Goal: Task Accomplishment & Management: Complete application form

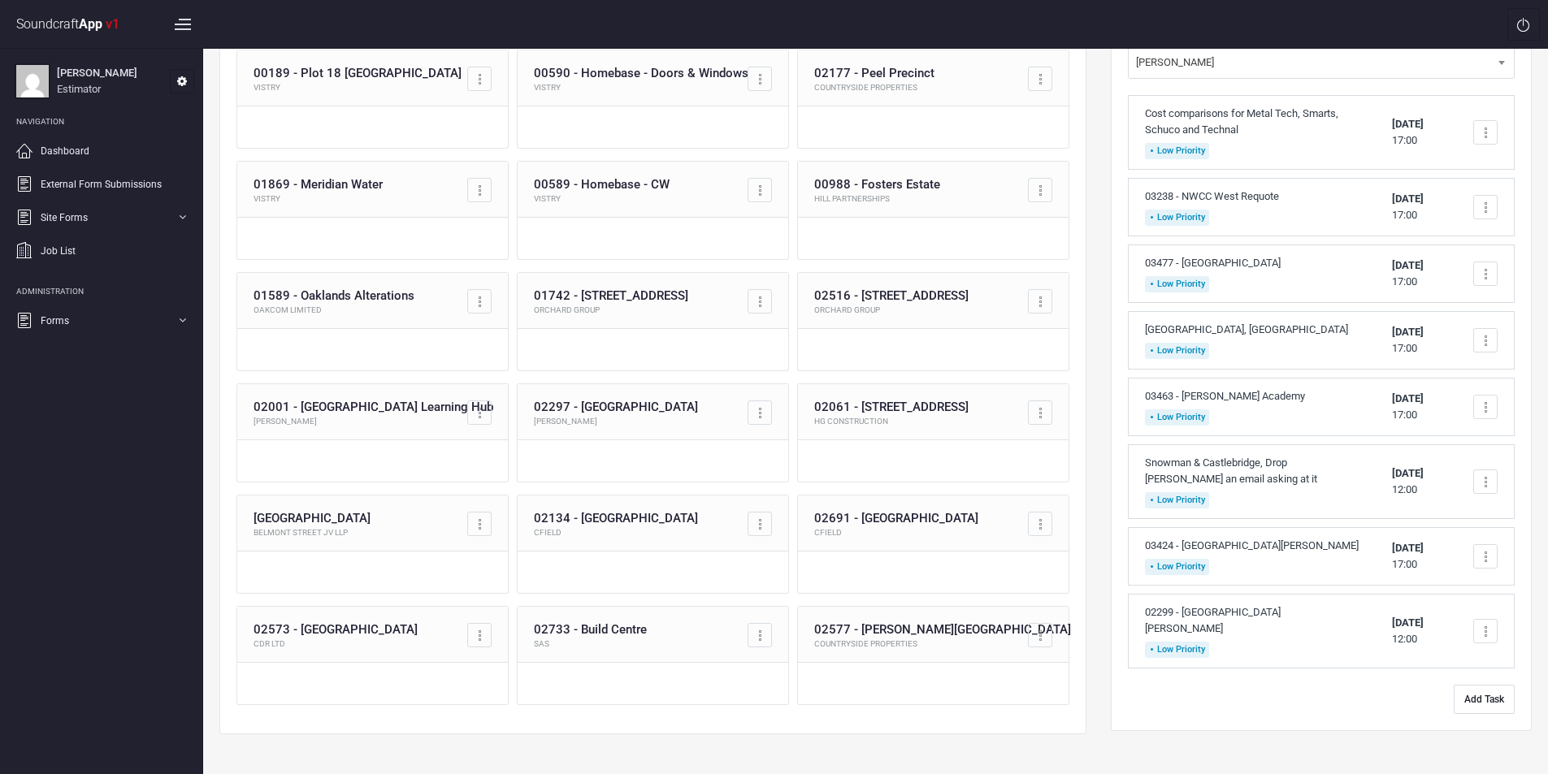
scroll to position [163, 0]
click at [1485, 697] on button "Add Task" at bounding box center [1484, 698] width 61 height 29
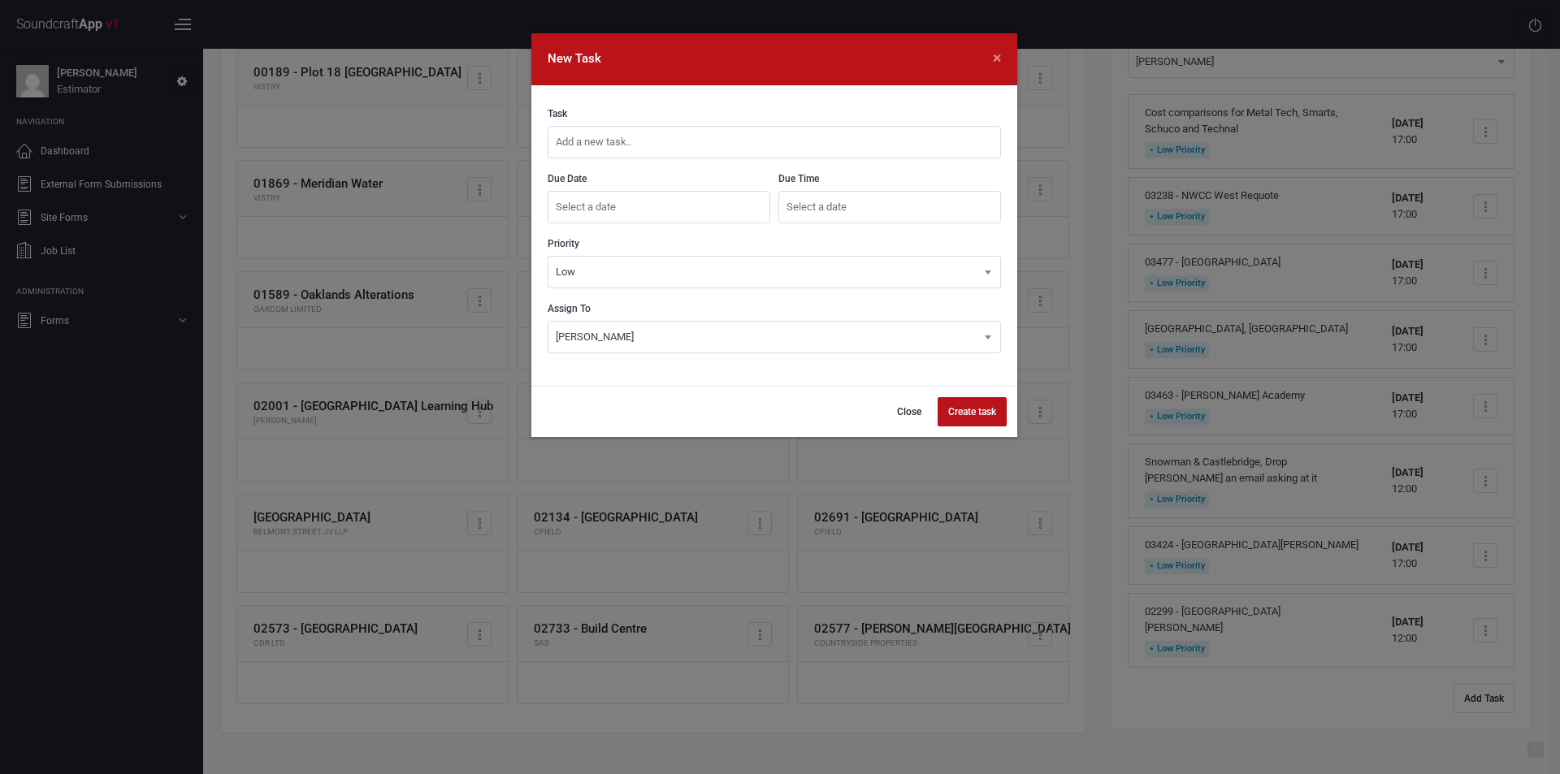
click at [679, 137] on input "text" at bounding box center [774, 142] width 453 height 33
type input "03470 - Former [GEOGRAPHIC_DATA][PERSON_NAME]"
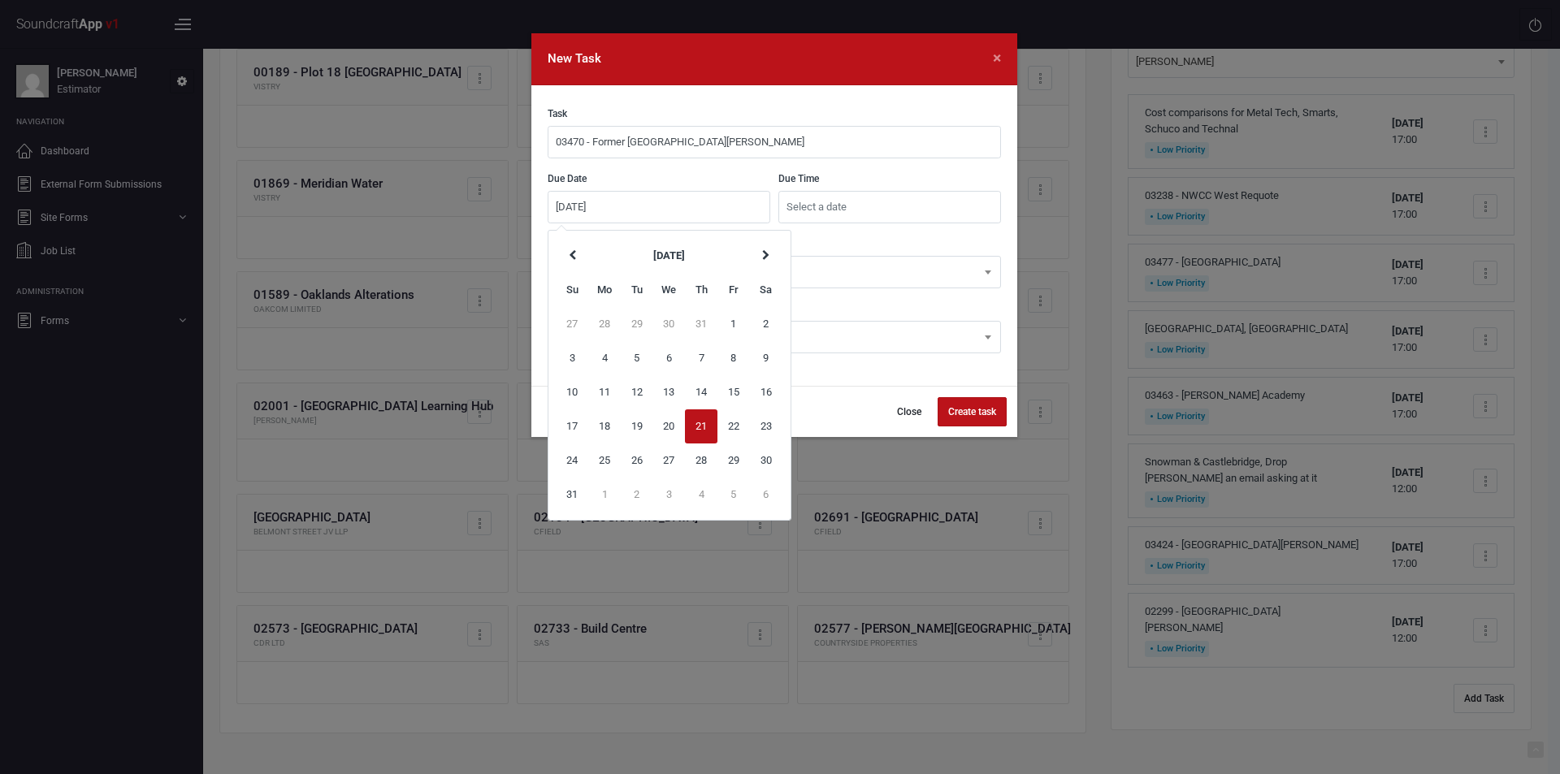
type input "[DATE]"
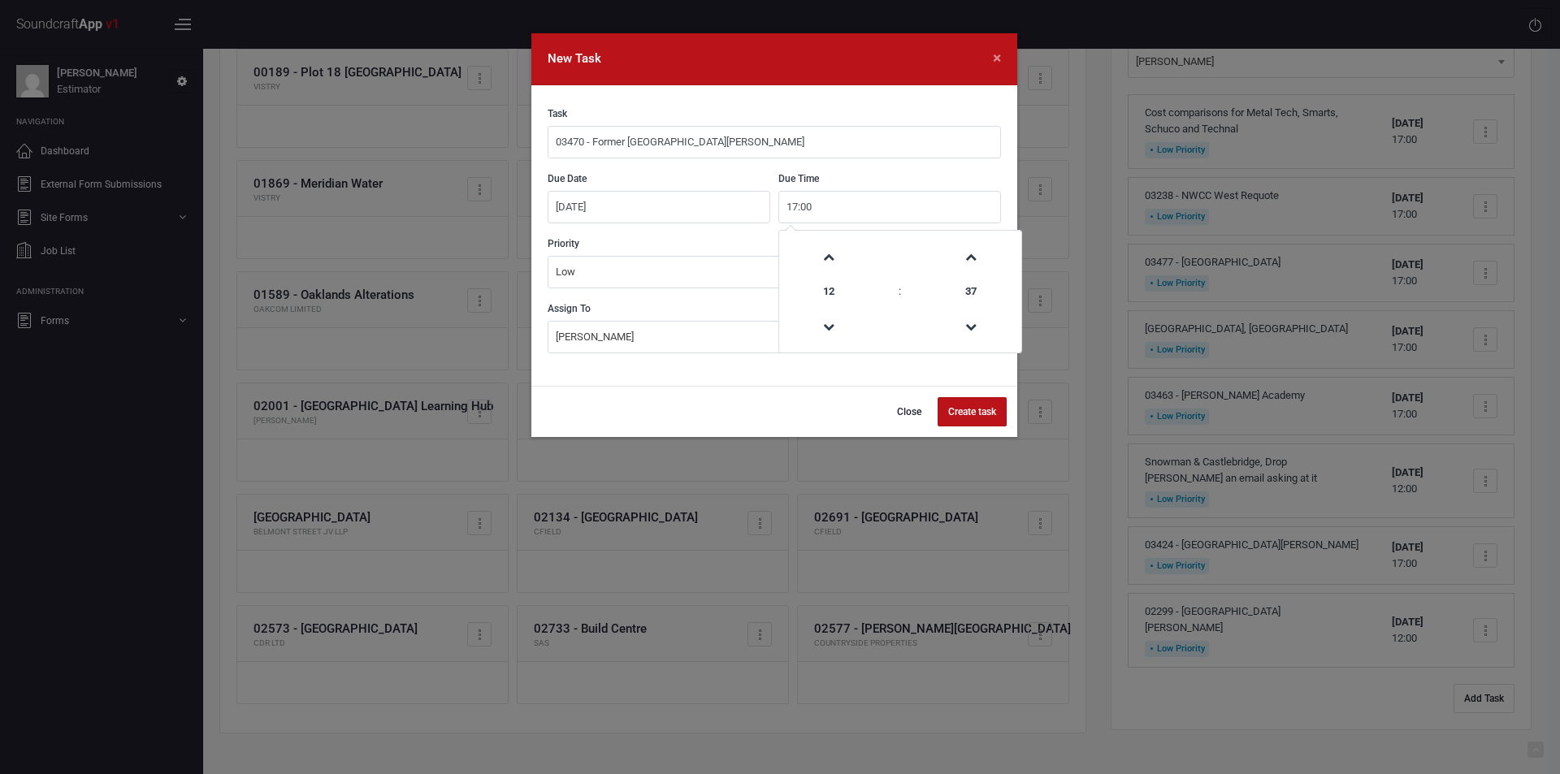
type input "17:00"
click at [969, 416] on button "Create task" at bounding box center [972, 411] width 69 height 29
click at [900, 414] on button "Close" at bounding box center [901, 411] width 46 height 29
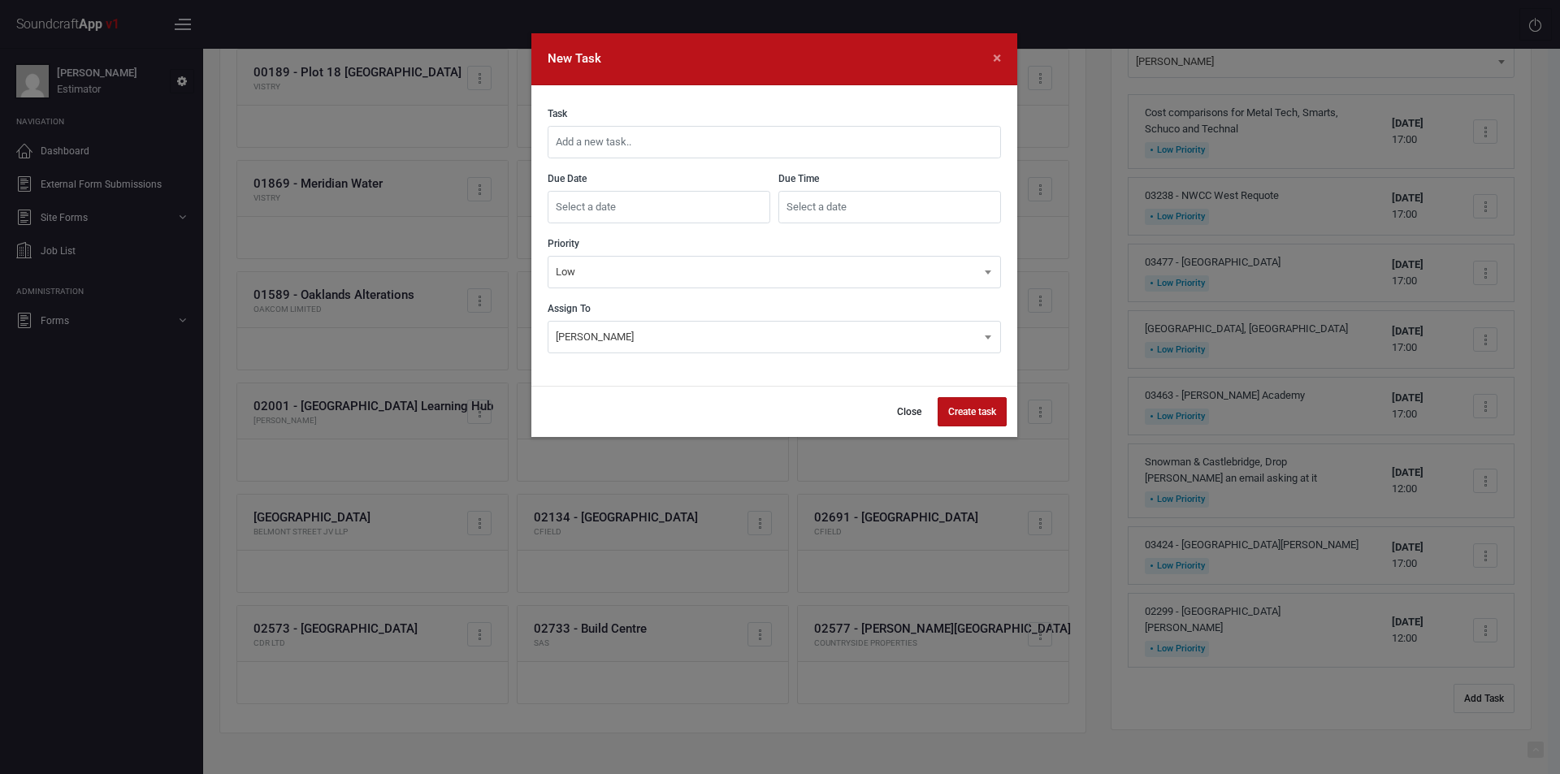
scroll to position [163, 0]
click at [718, 146] on input "text" at bounding box center [774, 142] width 453 height 33
type input "03470 - Former [GEOGRAPHIC_DATA][PERSON_NAME]"
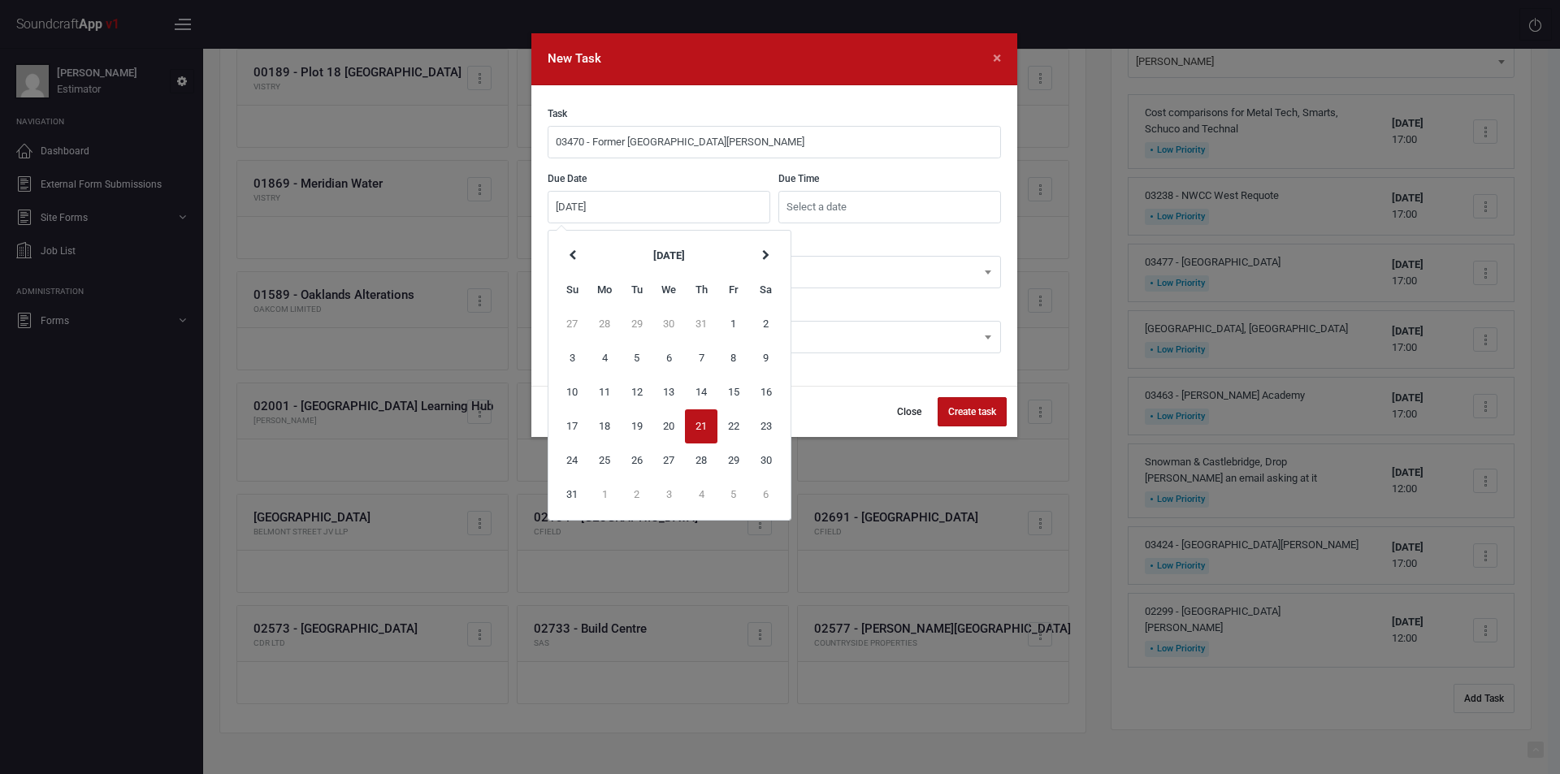
type input "[DATE]"
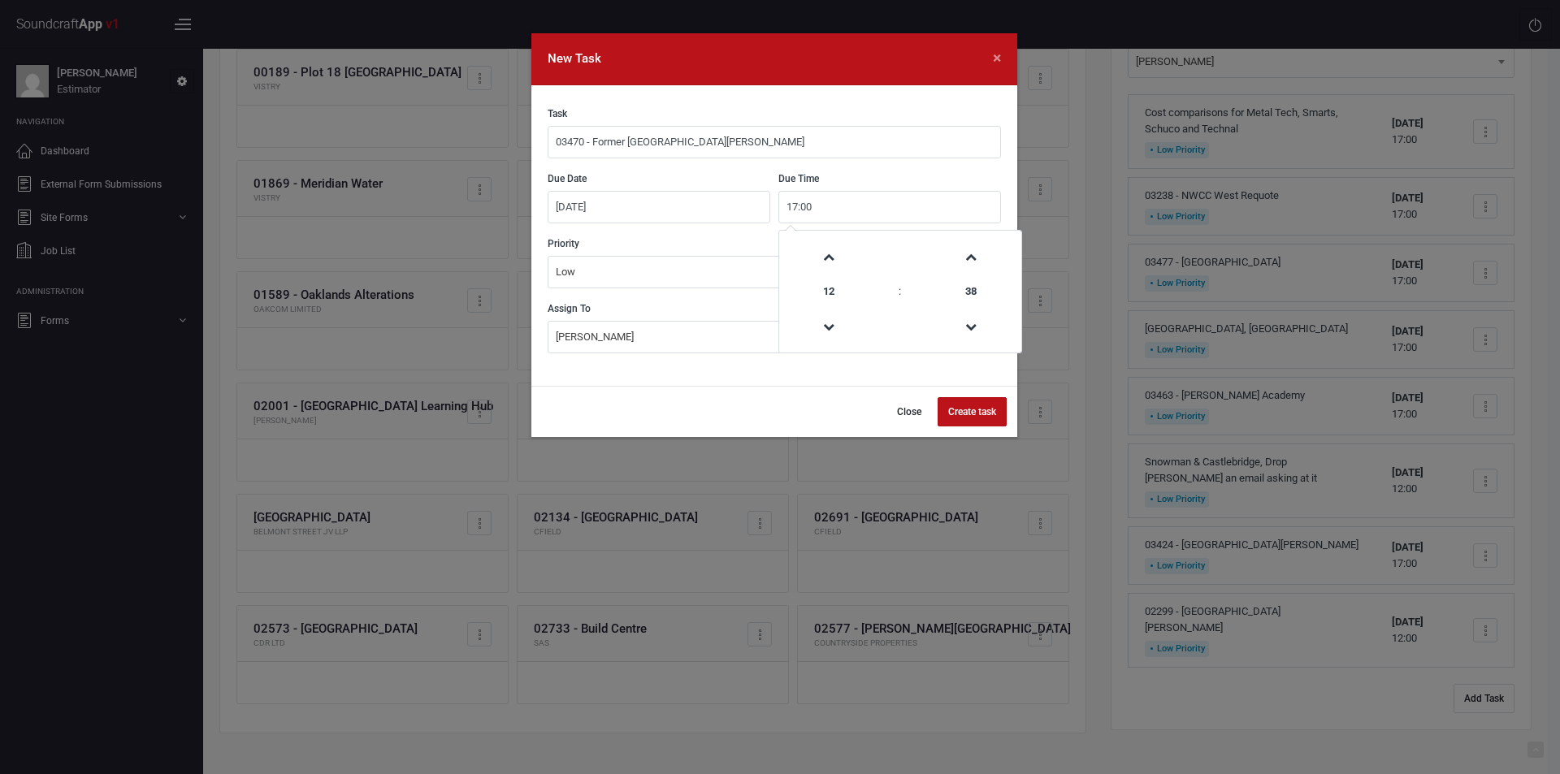
type input "17:00"
click at [973, 417] on button "Create task" at bounding box center [972, 411] width 69 height 29
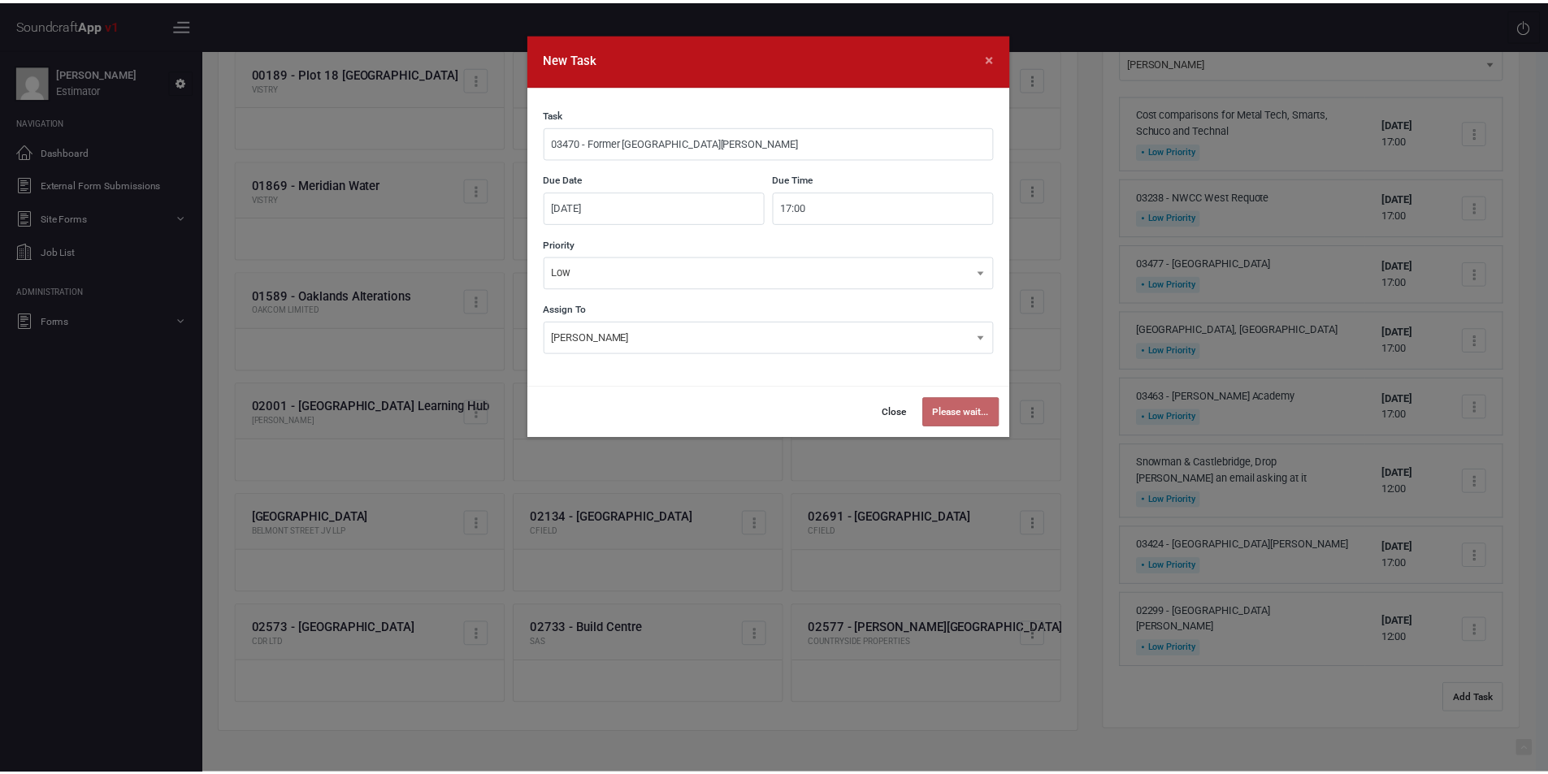
scroll to position [0, 0]
